Goal: Transaction & Acquisition: Book appointment/travel/reservation

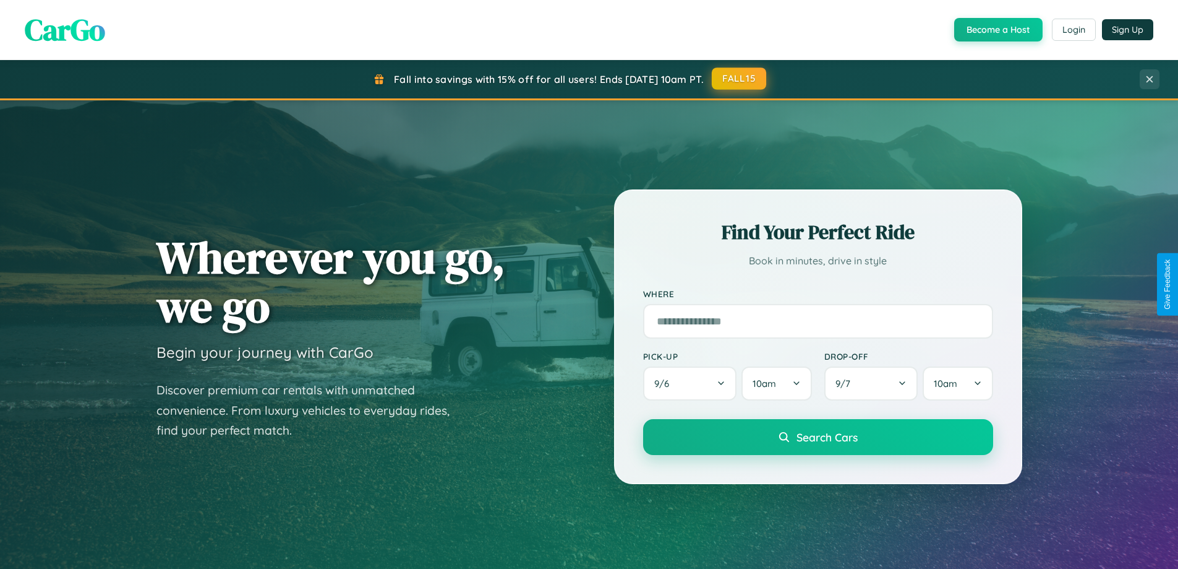
click at [740, 79] on button "FALL15" at bounding box center [739, 78] width 54 height 22
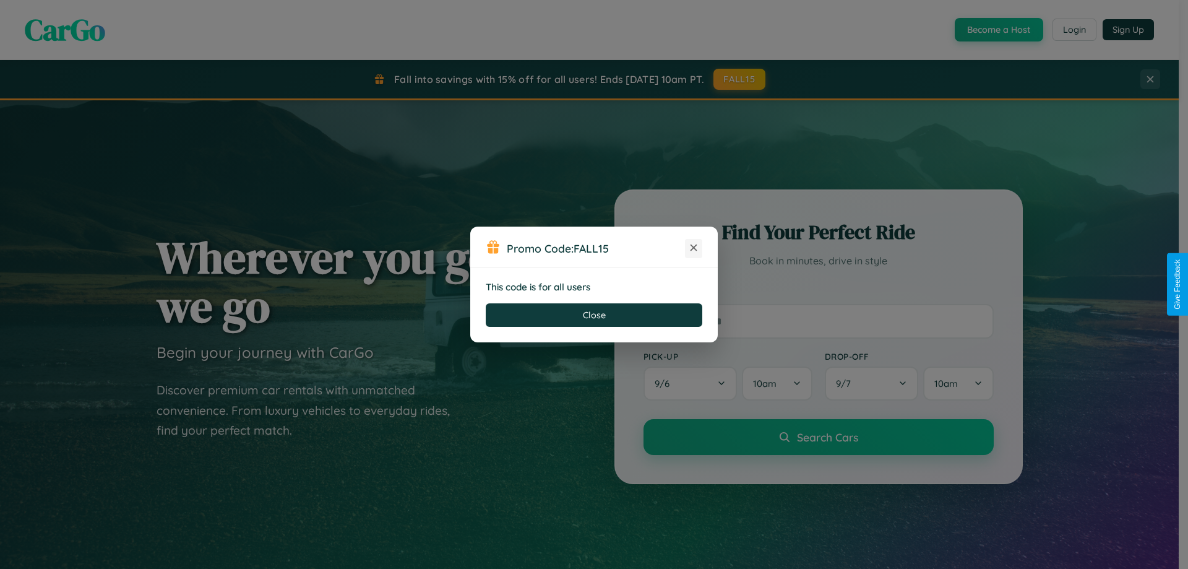
click at [693, 248] on icon at bounding box center [693, 247] width 12 height 12
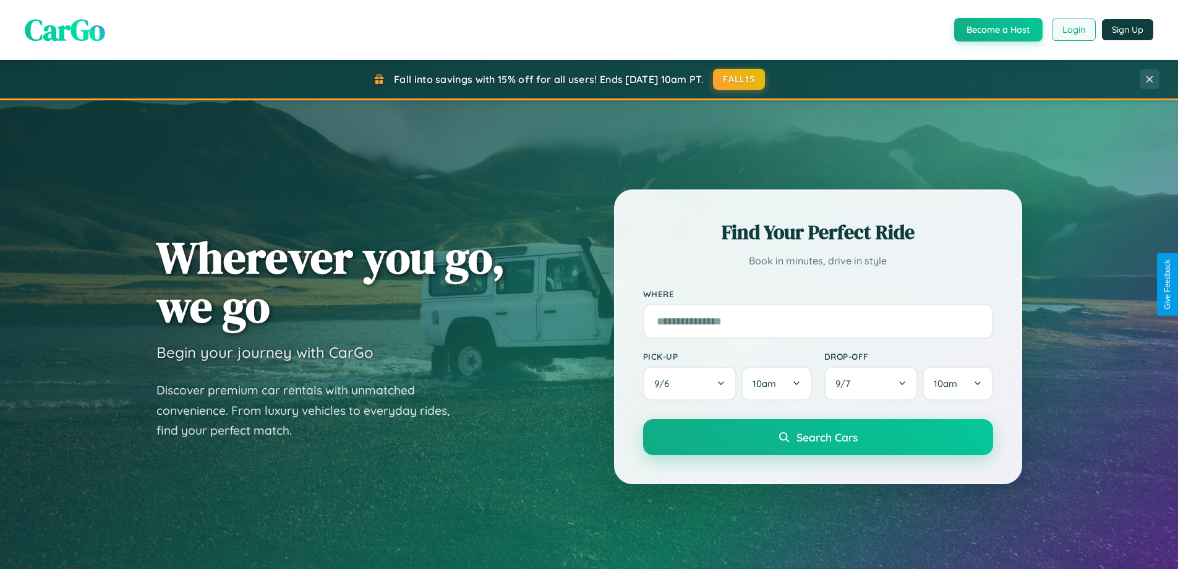
click at [1073, 30] on button "Login" at bounding box center [1074, 30] width 44 height 22
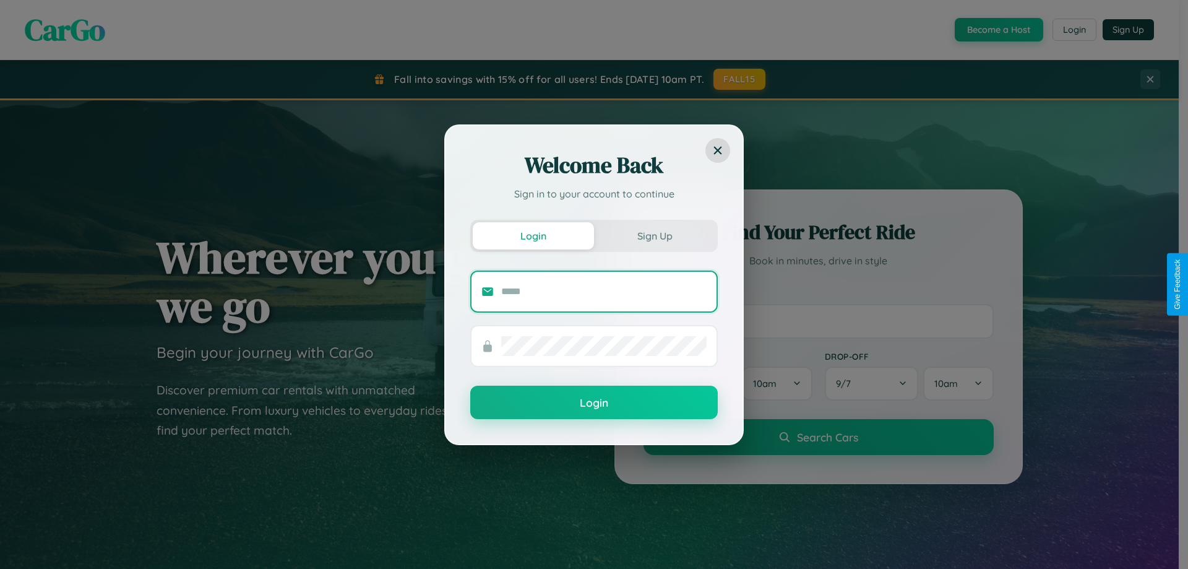
click at [604, 291] on input "text" at bounding box center [603, 291] width 205 height 20
type input "**********"
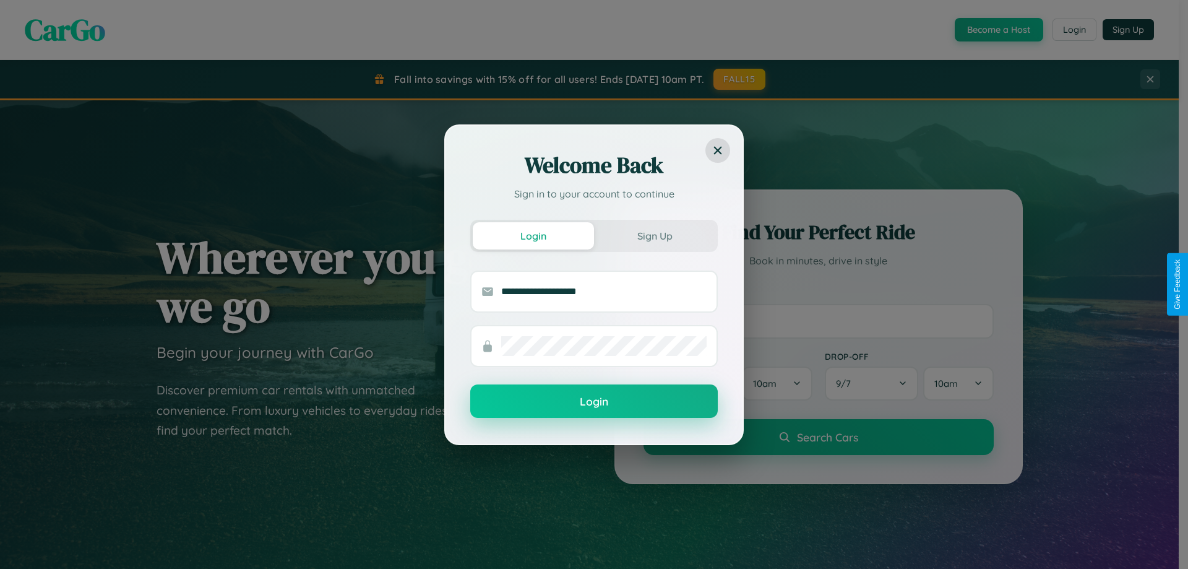
click at [594, 401] on button "Login" at bounding box center [593, 400] width 247 height 33
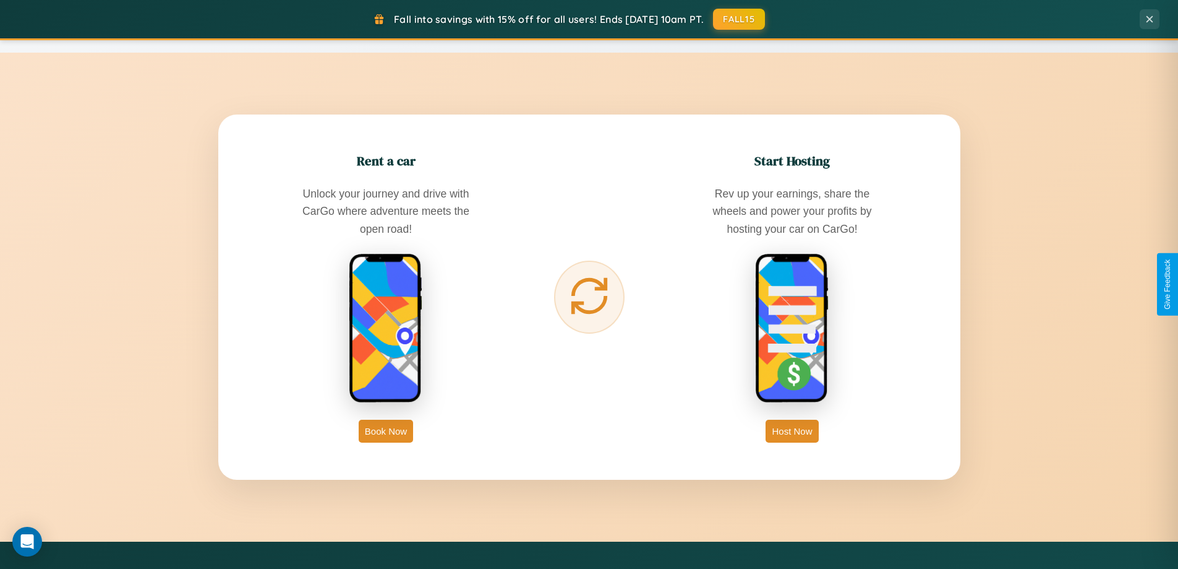
scroll to position [1988, 0]
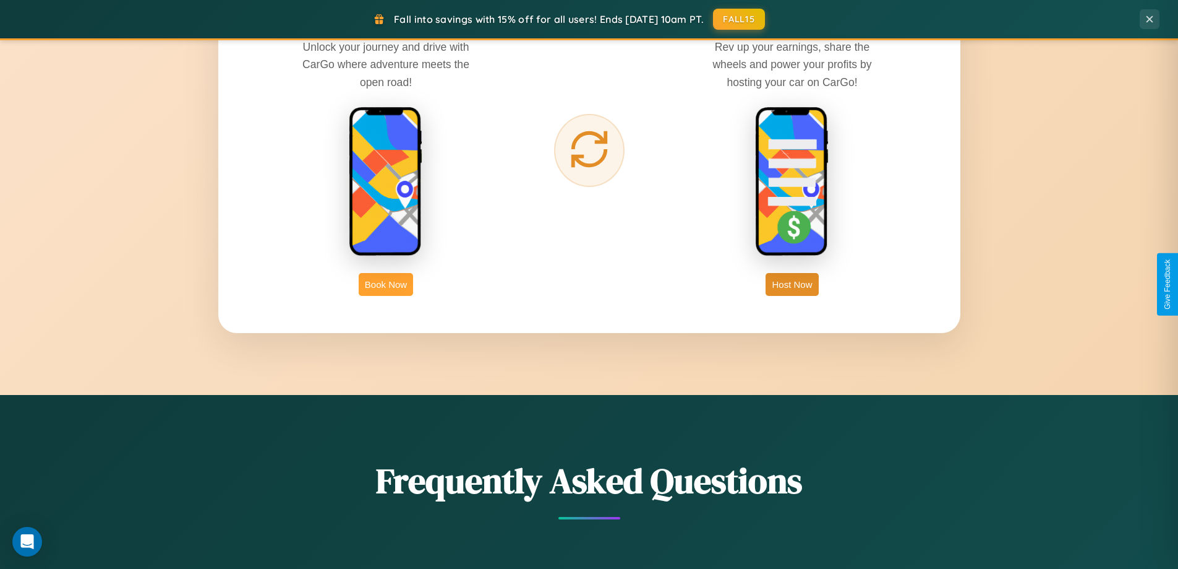
click at [386, 284] on button "Book Now" at bounding box center [386, 284] width 54 height 23
